Goal: Task Accomplishment & Management: Complete application form

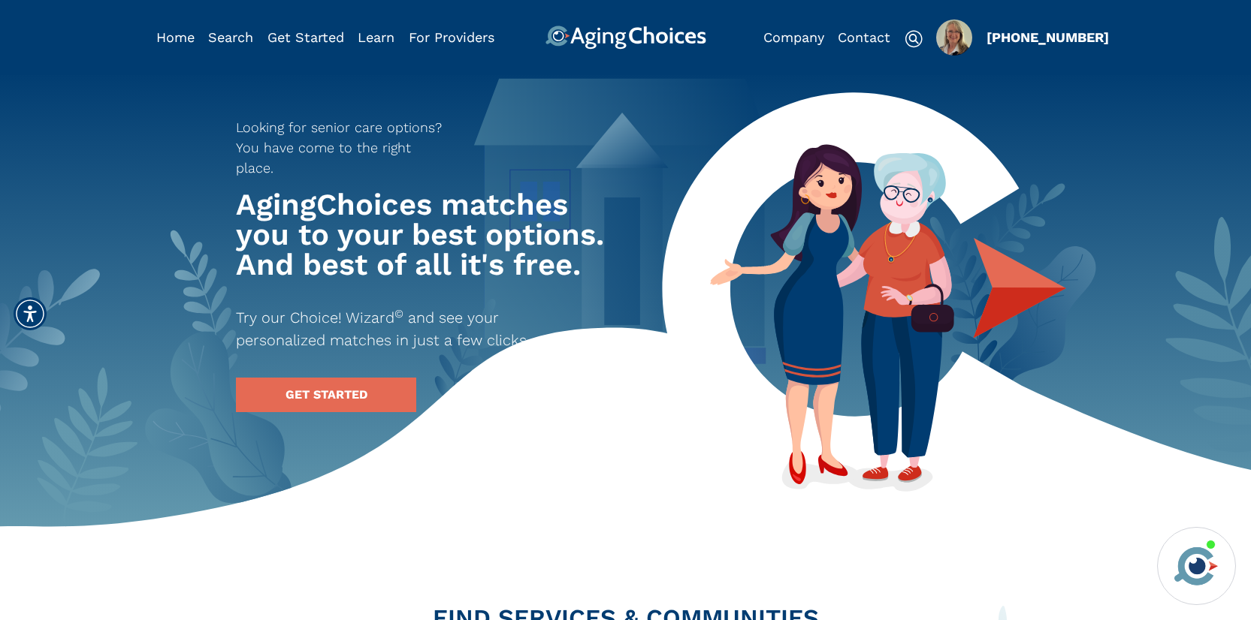
click at [959, 39] on img "Popover trigger" at bounding box center [954, 38] width 36 height 36
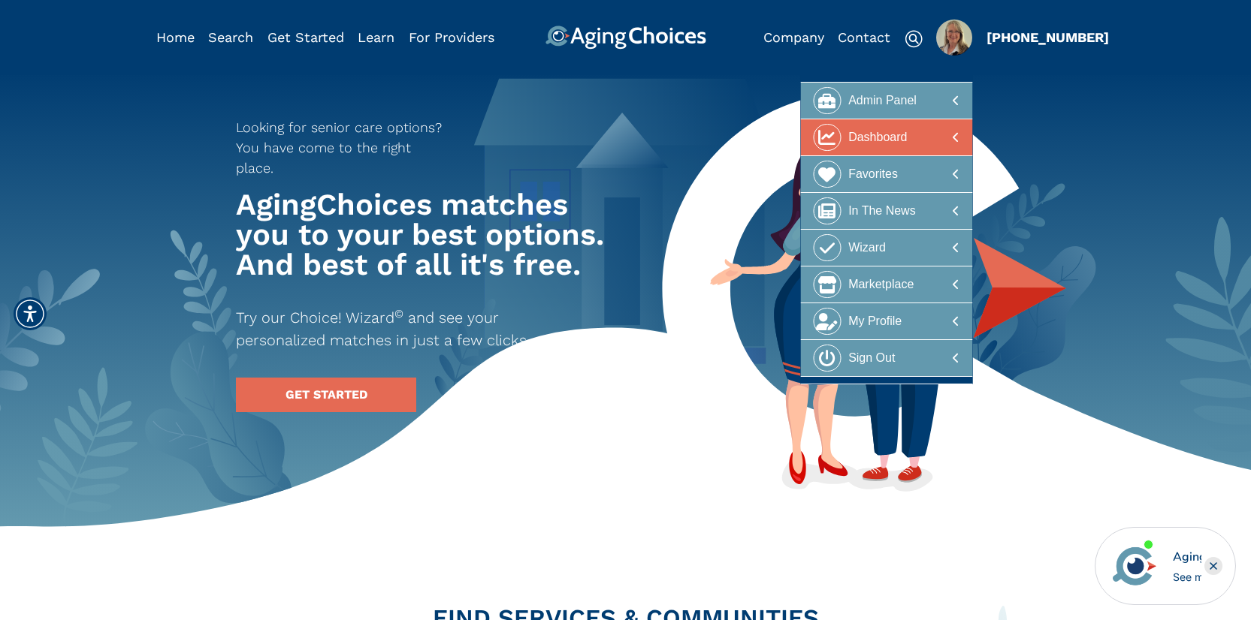
click at [927, 141] on div at bounding box center [887, 138] width 146 height 28
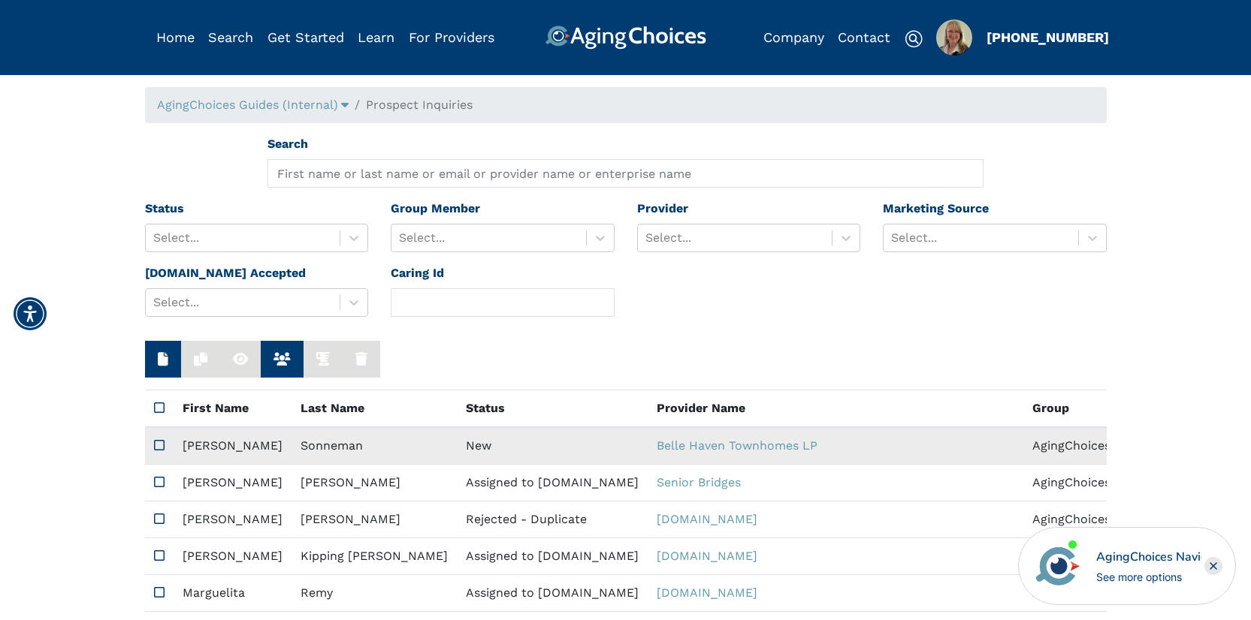
click at [457, 455] on td "New" at bounding box center [552, 446] width 191 height 38
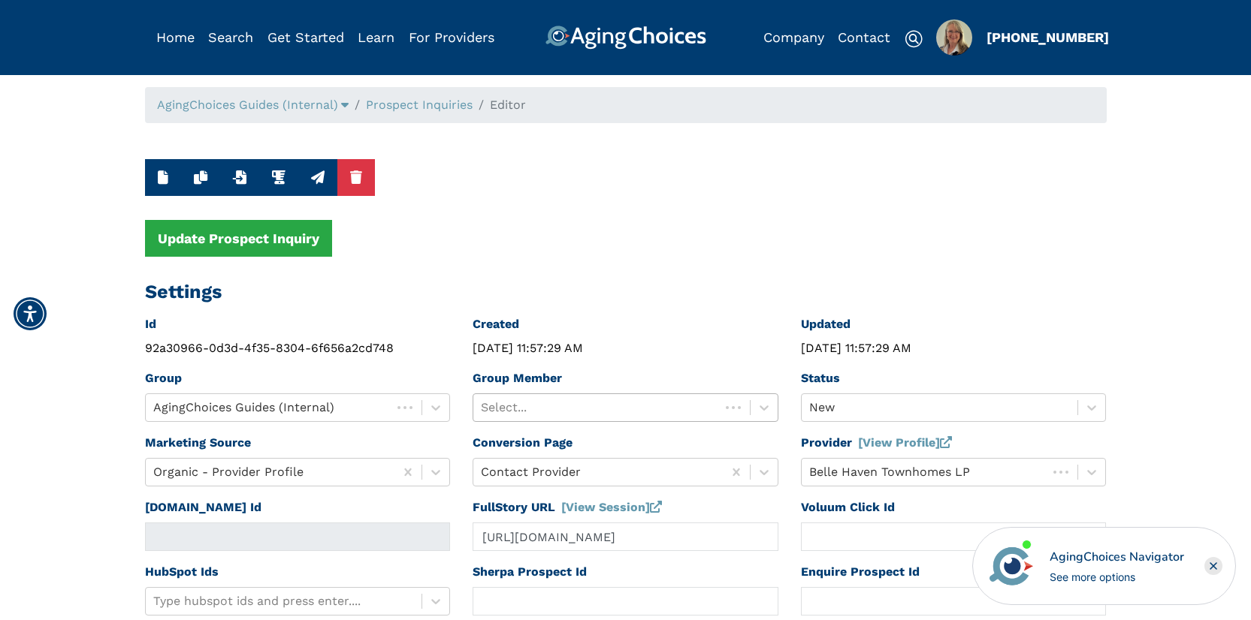
click at [581, 404] on div at bounding box center [596, 407] width 231 height 21
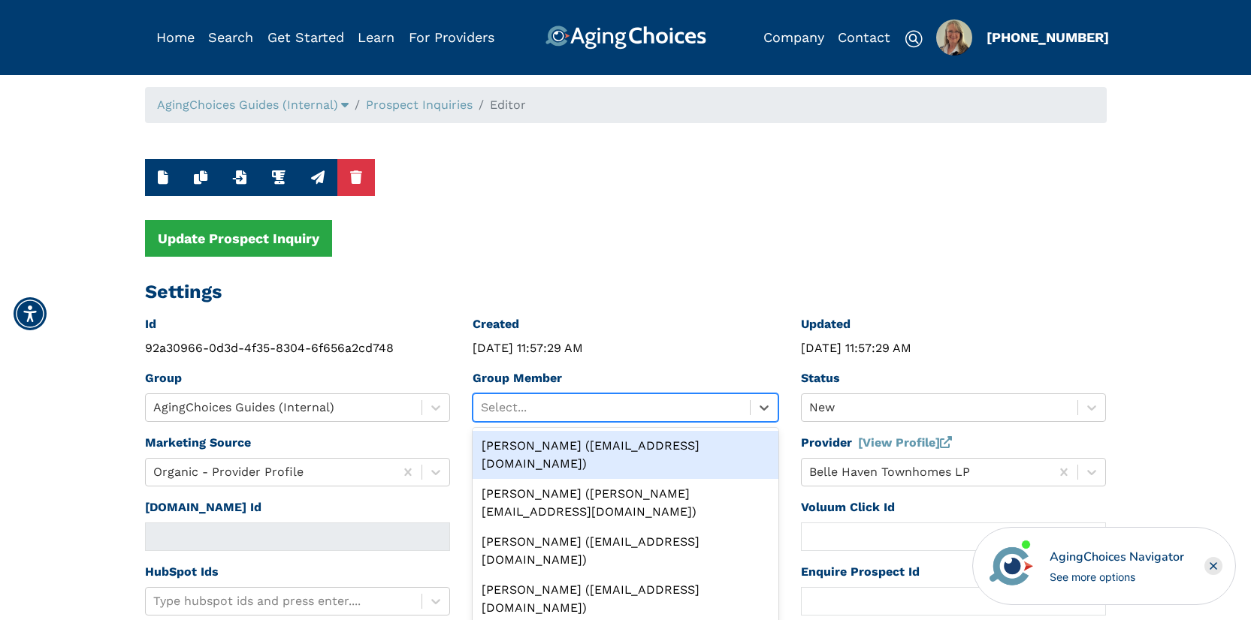
click at [598, 449] on div "[PERSON_NAME] ([EMAIL_ADDRESS][DOMAIN_NAME])" at bounding box center [625, 455] width 306 height 48
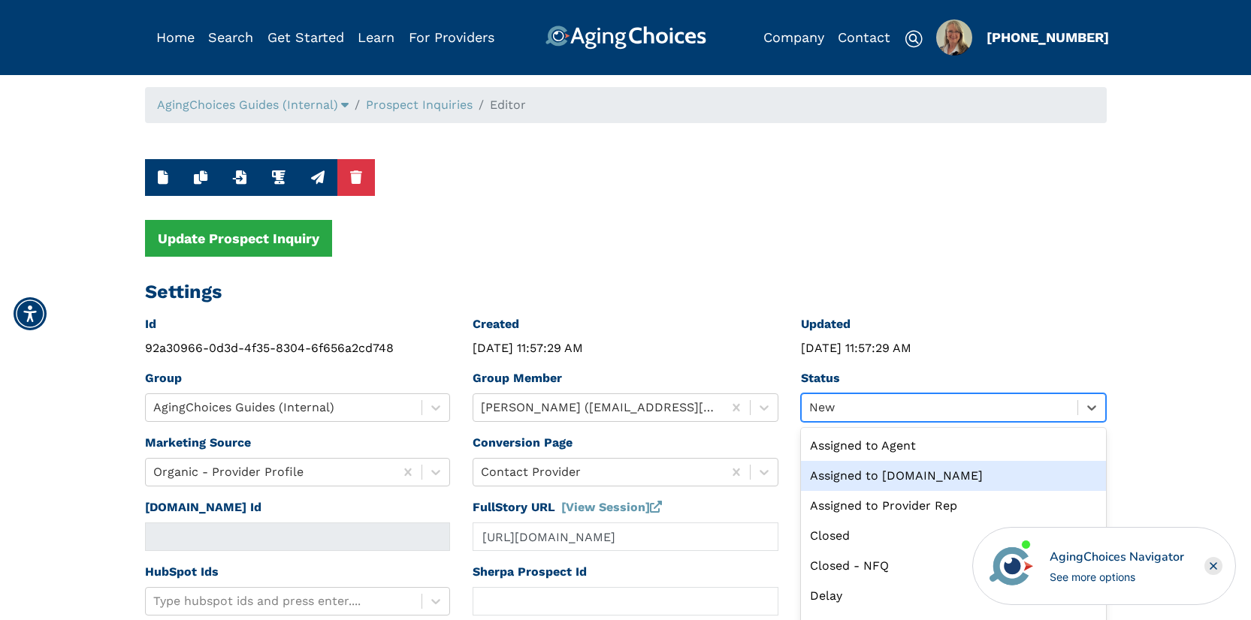
click at [857, 409] on div "option Assigned to [DOMAIN_NAME] focused, 2 of 13. 13 results available. Use Up…" at bounding box center [954, 408] width 306 height 29
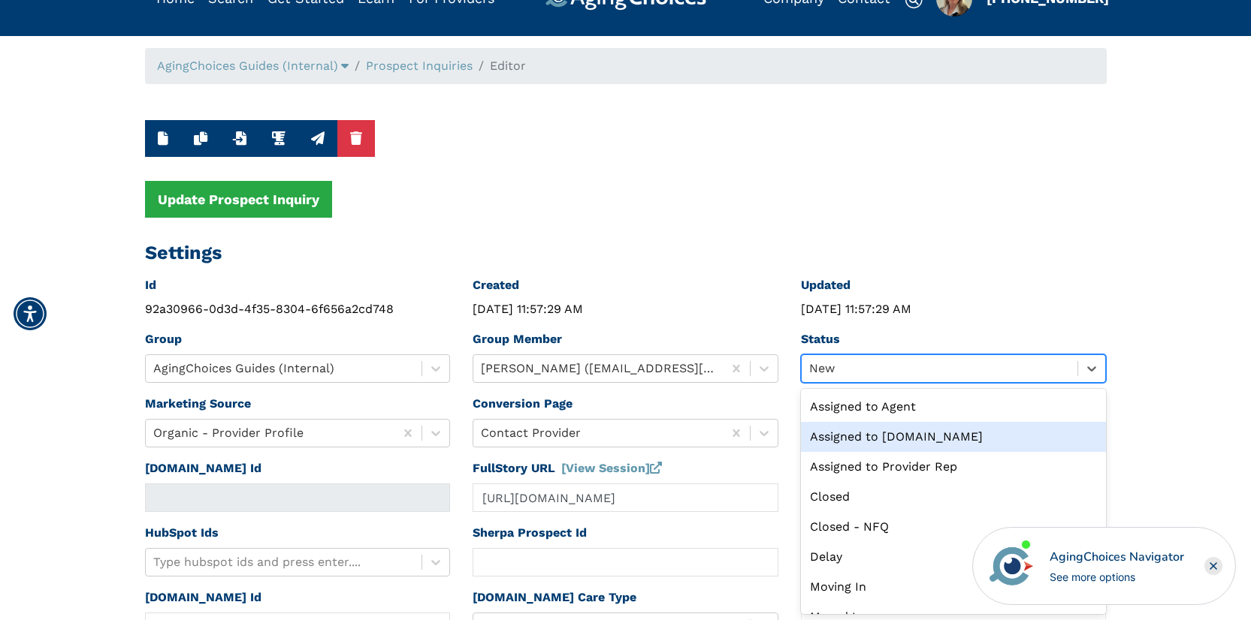
click at [892, 432] on div "Assigned to [DOMAIN_NAME]" at bounding box center [954, 437] width 306 height 30
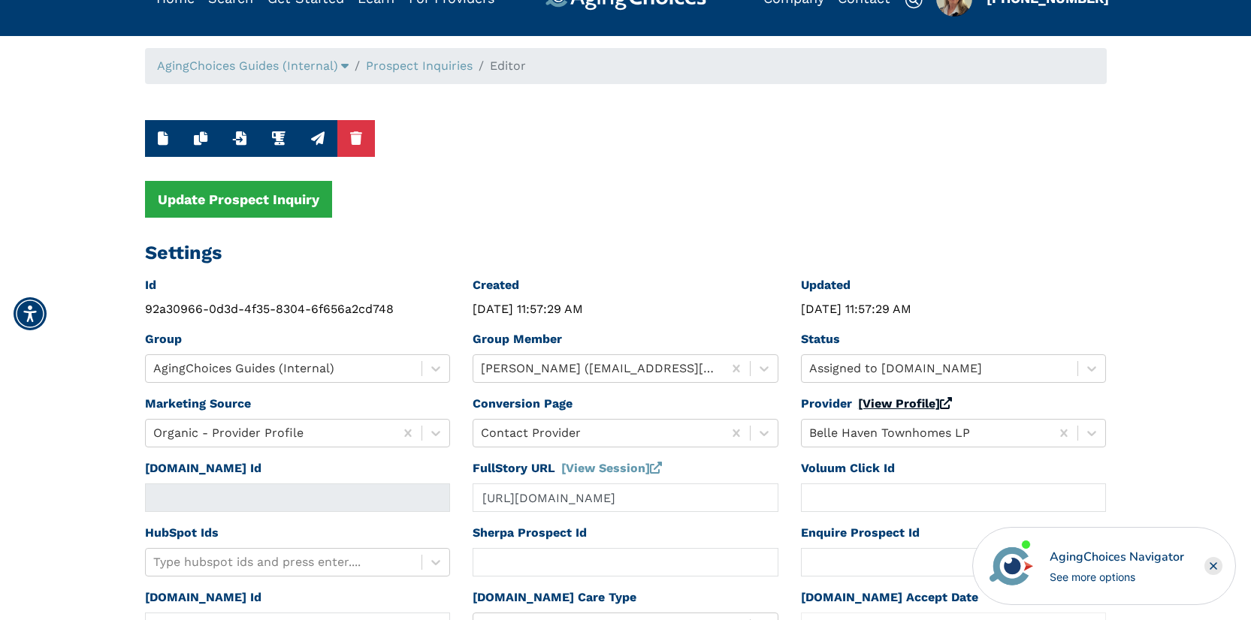
click at [891, 401] on link "[View Profile]" at bounding box center [905, 404] width 94 height 14
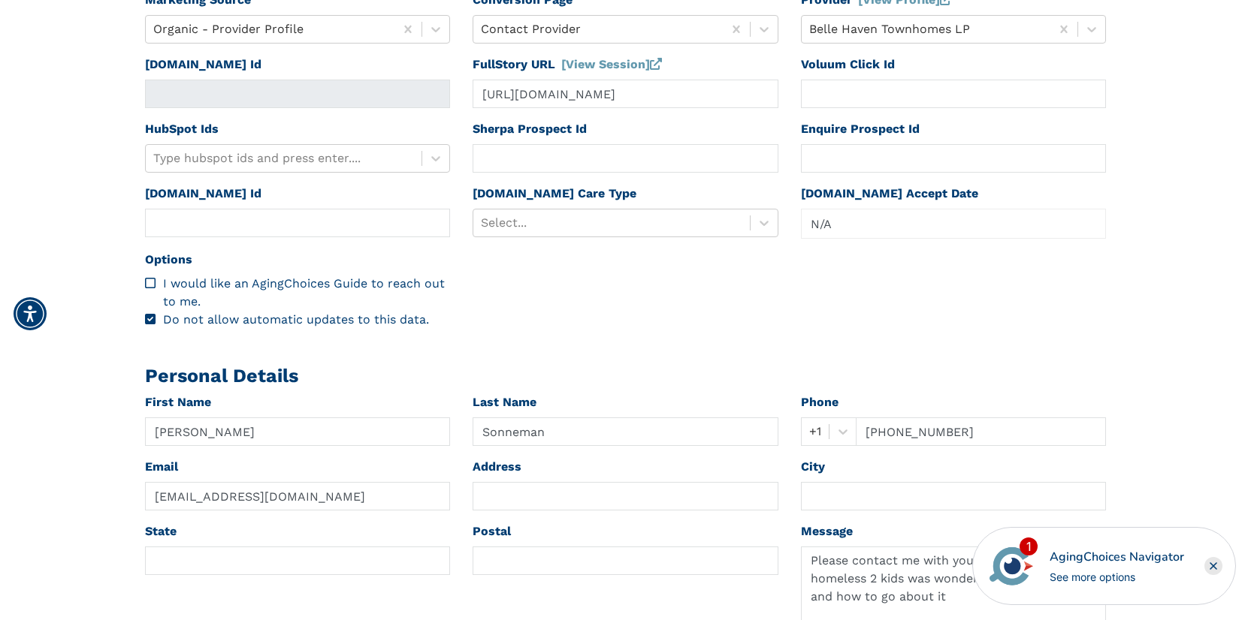
scroll to position [577, 0]
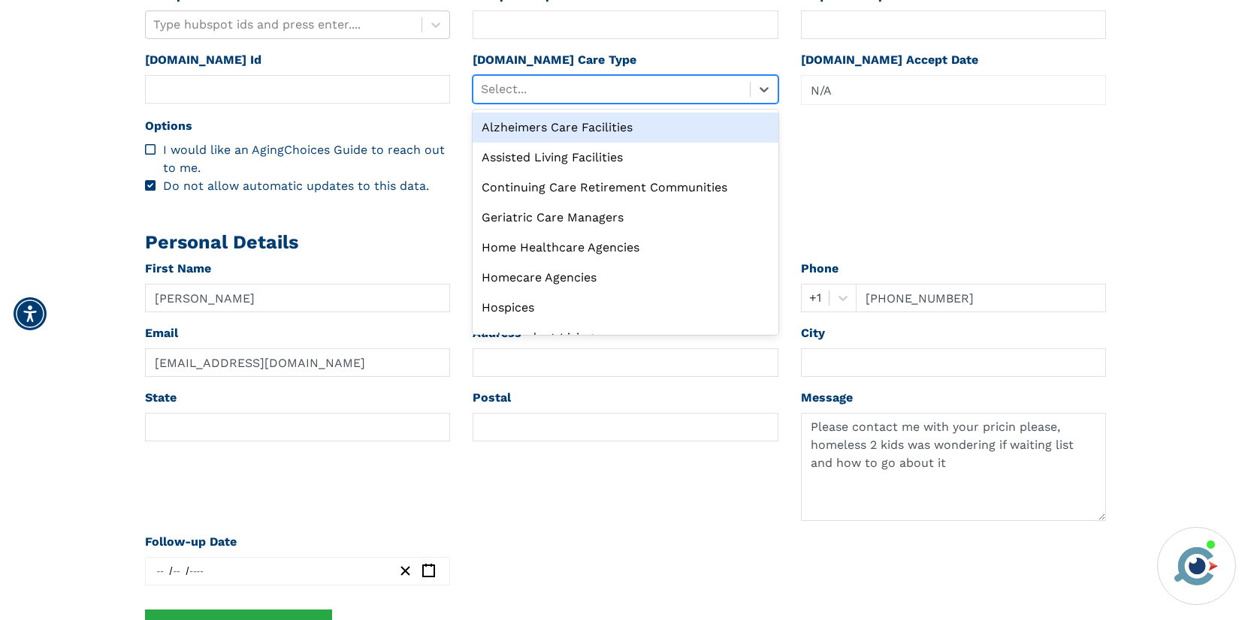
click at [552, 92] on div at bounding box center [611, 89] width 261 height 21
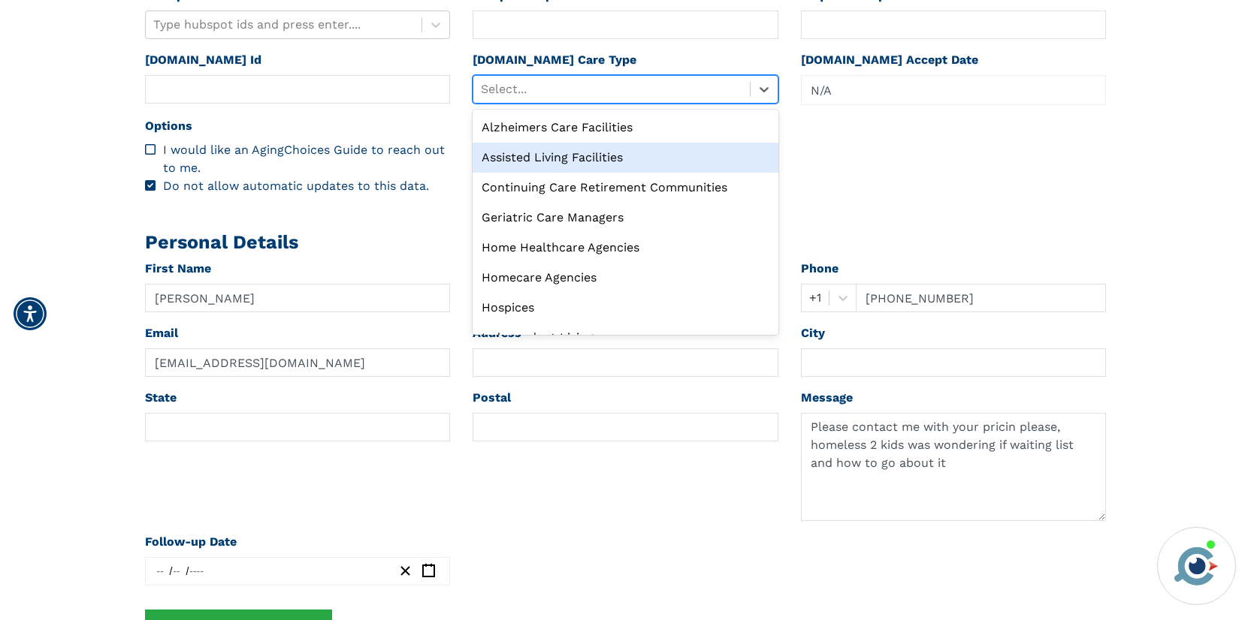
click at [548, 158] on div "Assisted Living Facilities" at bounding box center [625, 158] width 306 height 30
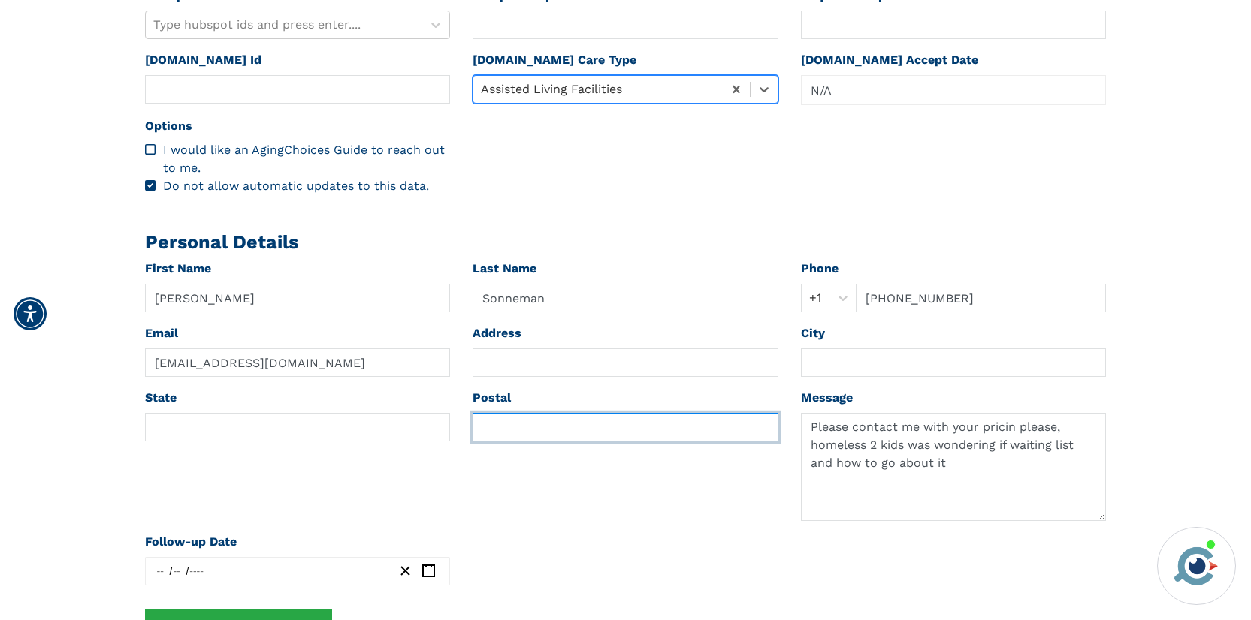
click at [490, 427] on input "text" at bounding box center [625, 427] width 306 height 29
paste input "55371"
type input "55371"
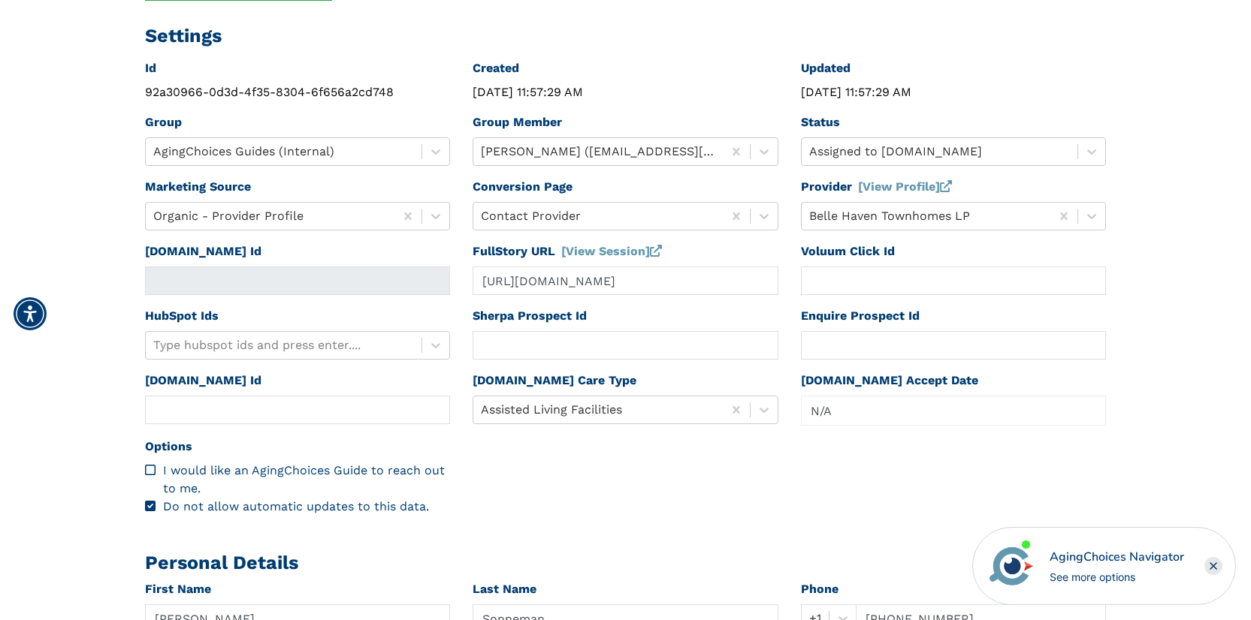
scroll to position [0, 0]
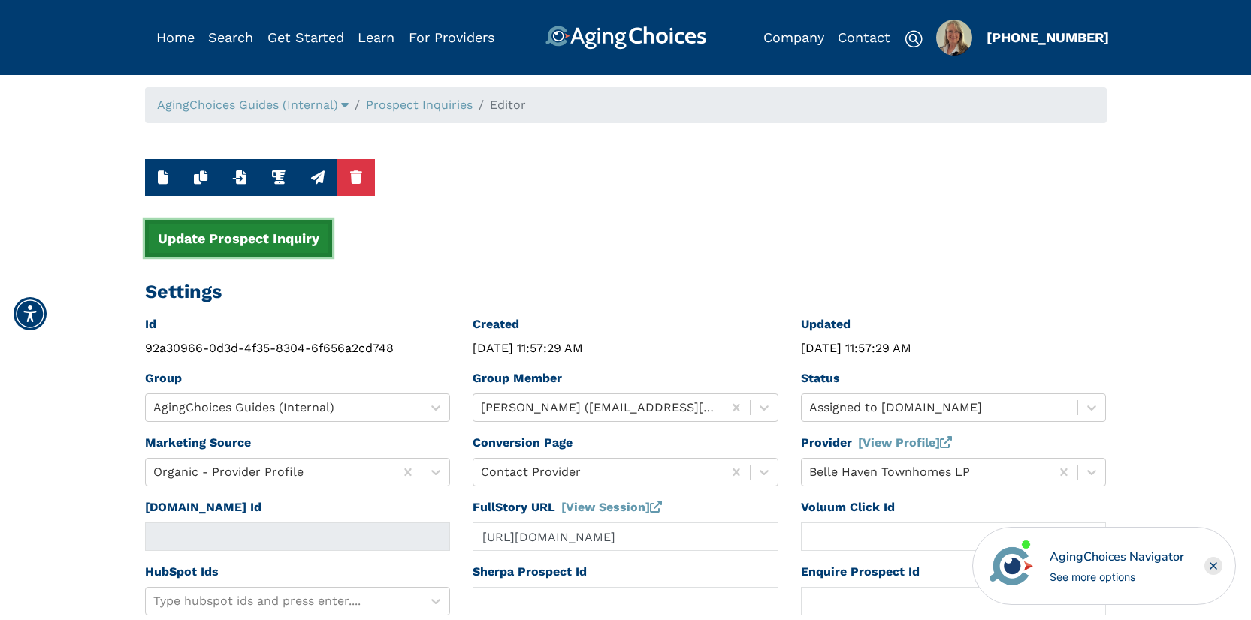
click at [291, 240] on button "Update Prospect Inquiry" at bounding box center [238, 238] width 187 height 37
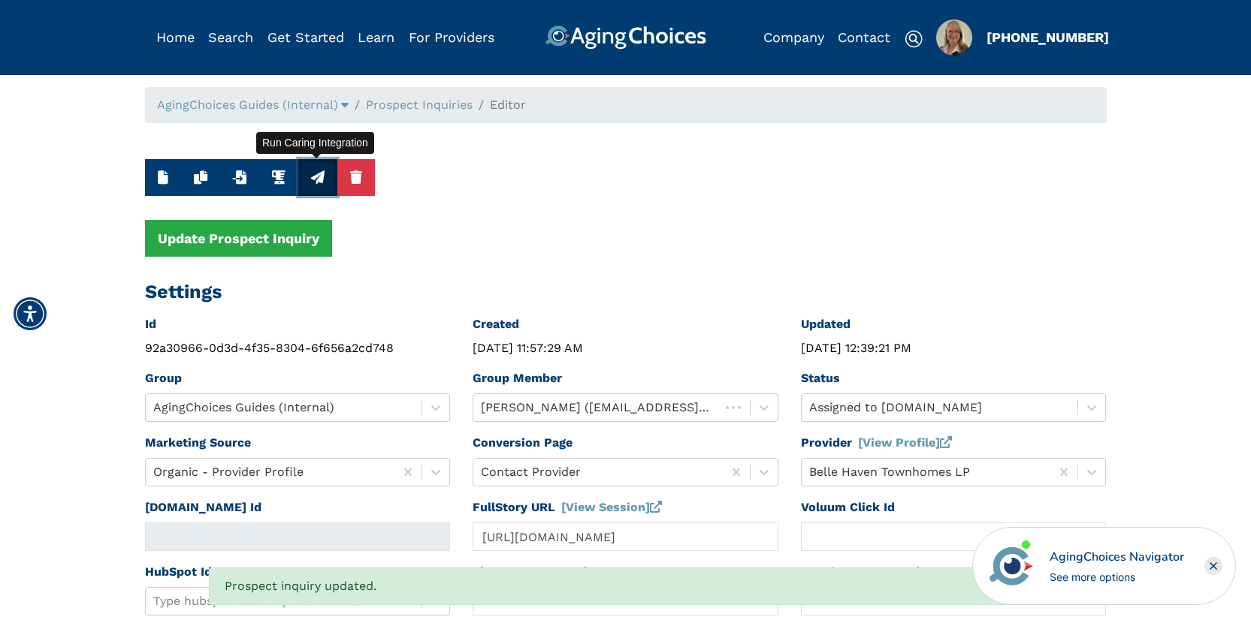
click at [317, 180] on icon "button" at bounding box center [318, 178] width 14 height 14
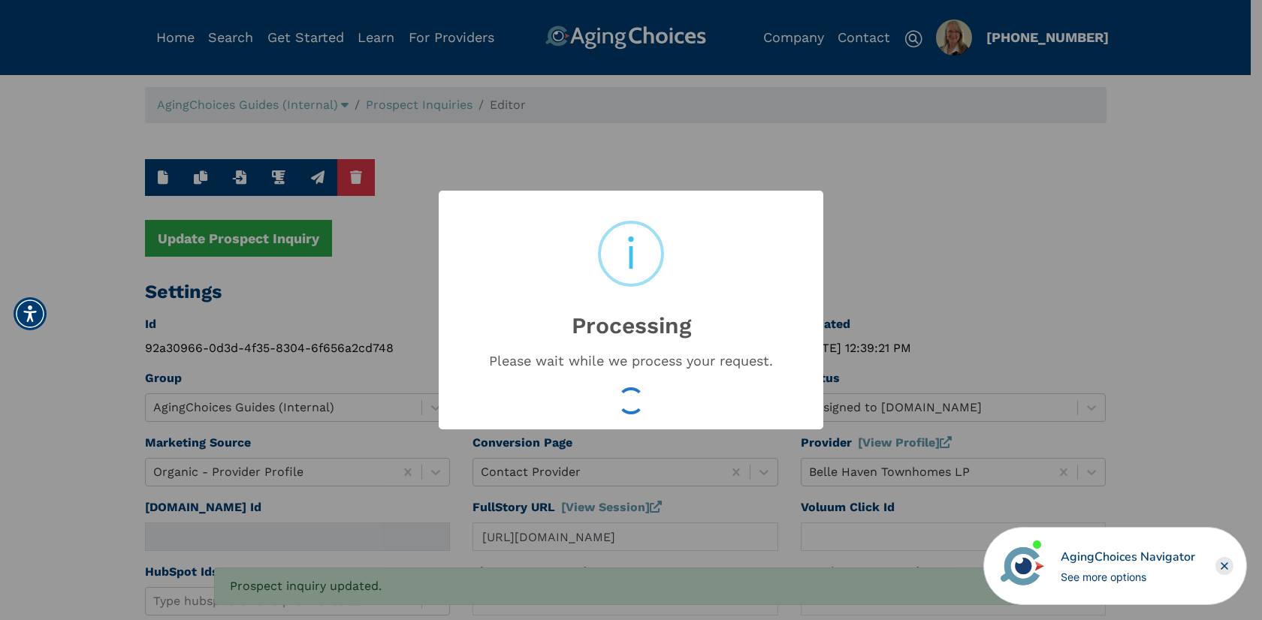
type input "16536271"
type input "[DATE] 12:39:23 PM"
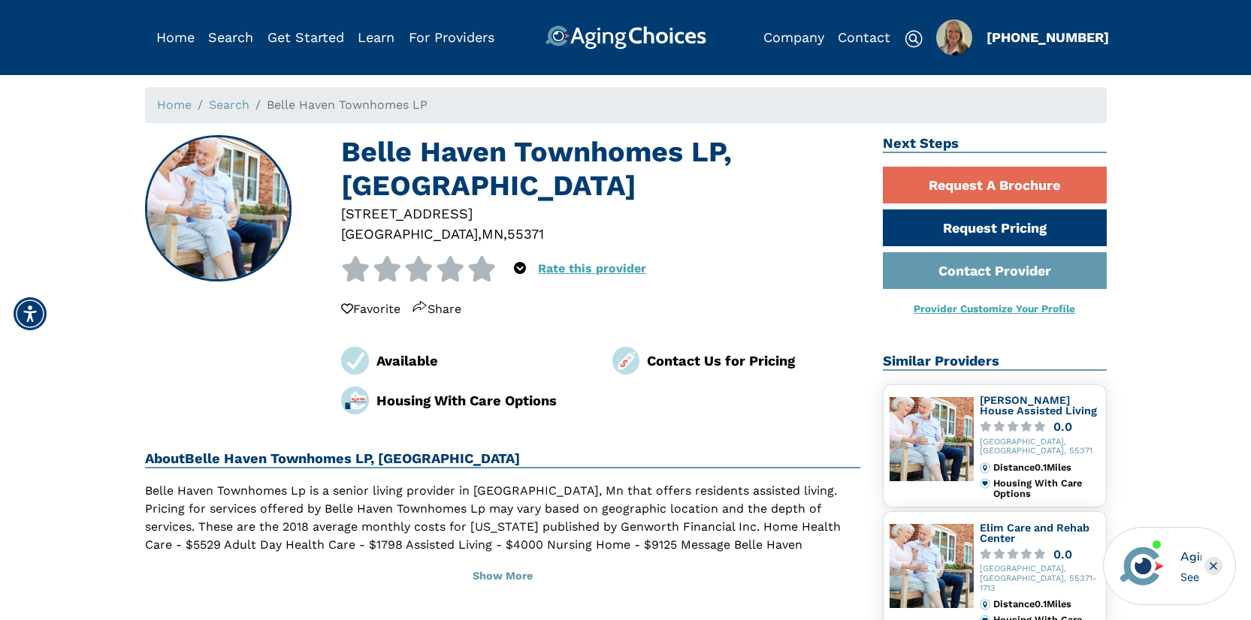
click at [507, 232] on div "55371" at bounding box center [525, 234] width 37 height 20
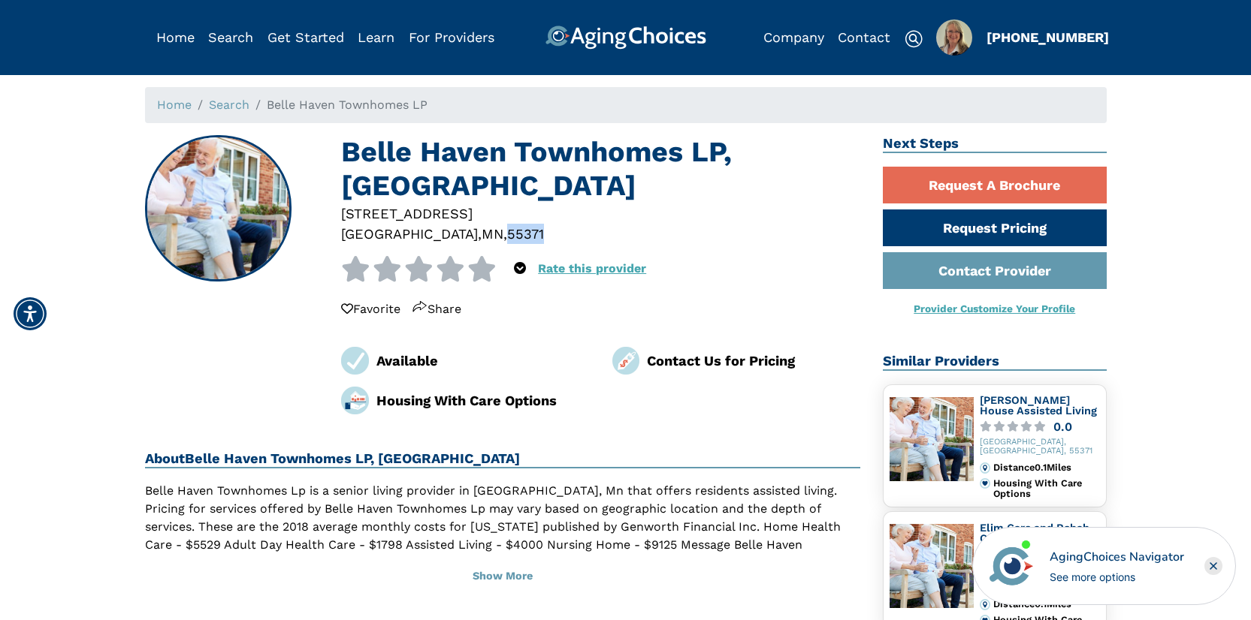
copy div "55371"
